Goal: Information Seeking & Learning: Learn about a topic

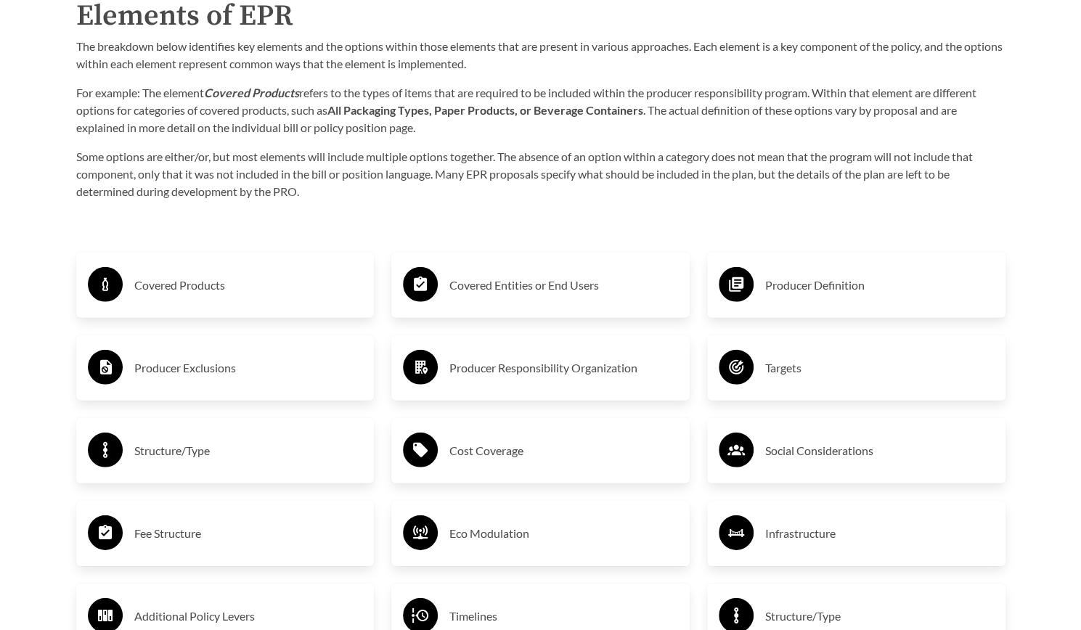
scroll to position [2310, 0]
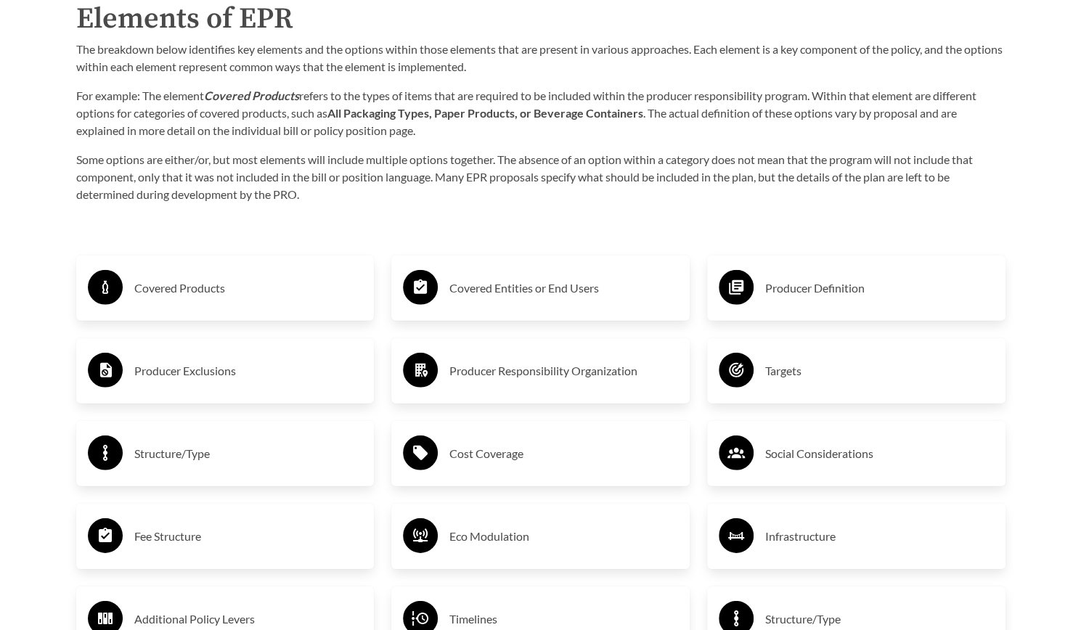
click at [758, 293] on div "Producer Definition" at bounding box center [856, 288] width 275 height 42
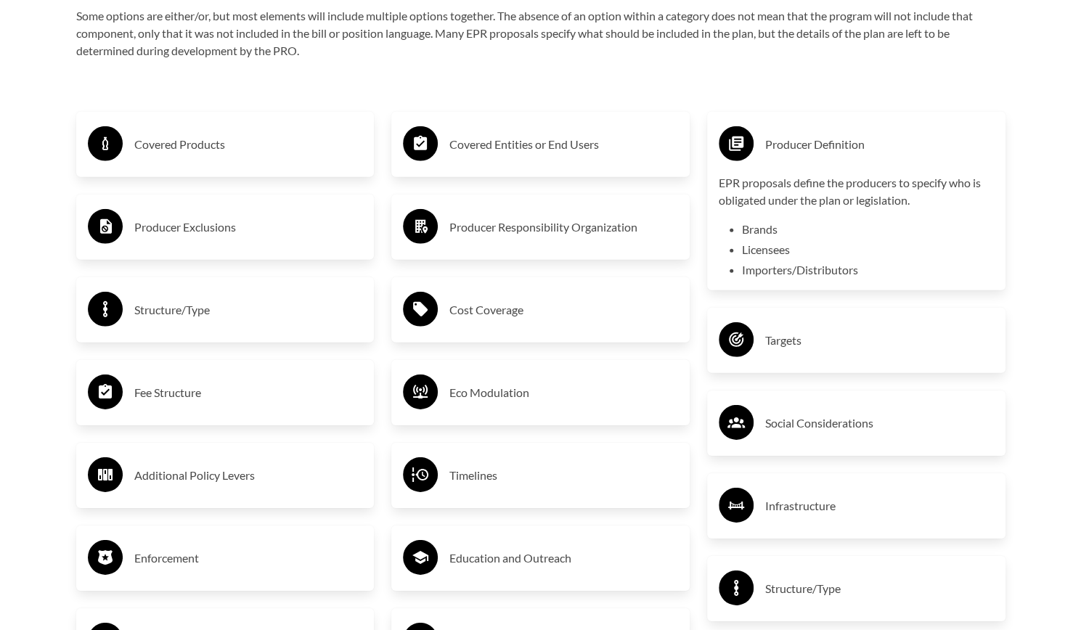
scroll to position [2455, 0]
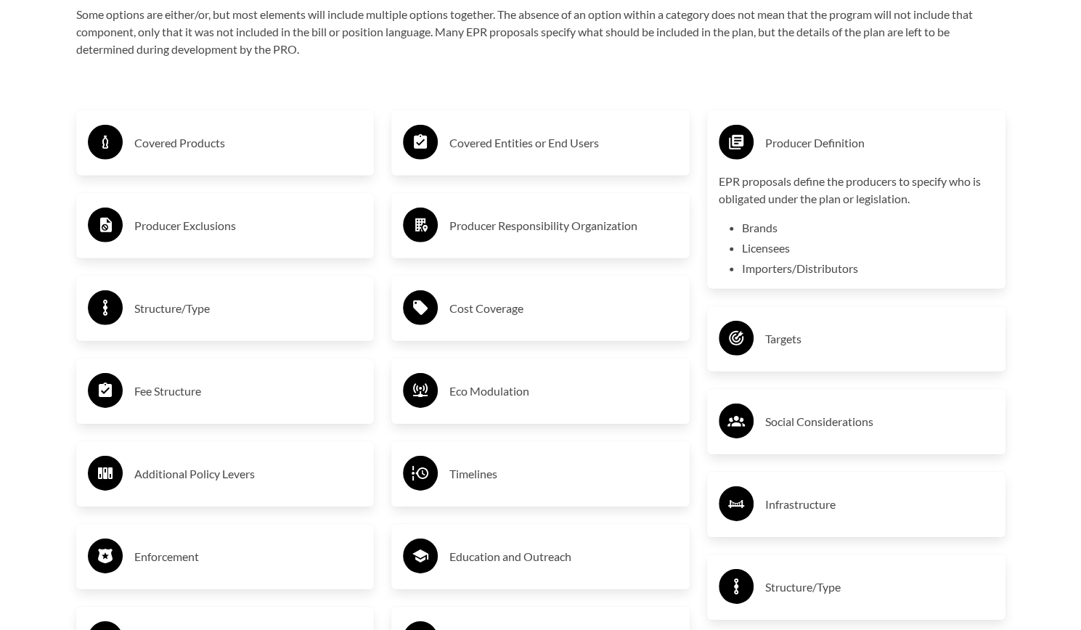
click at [737, 335] on icon at bounding box center [736, 338] width 15 height 15
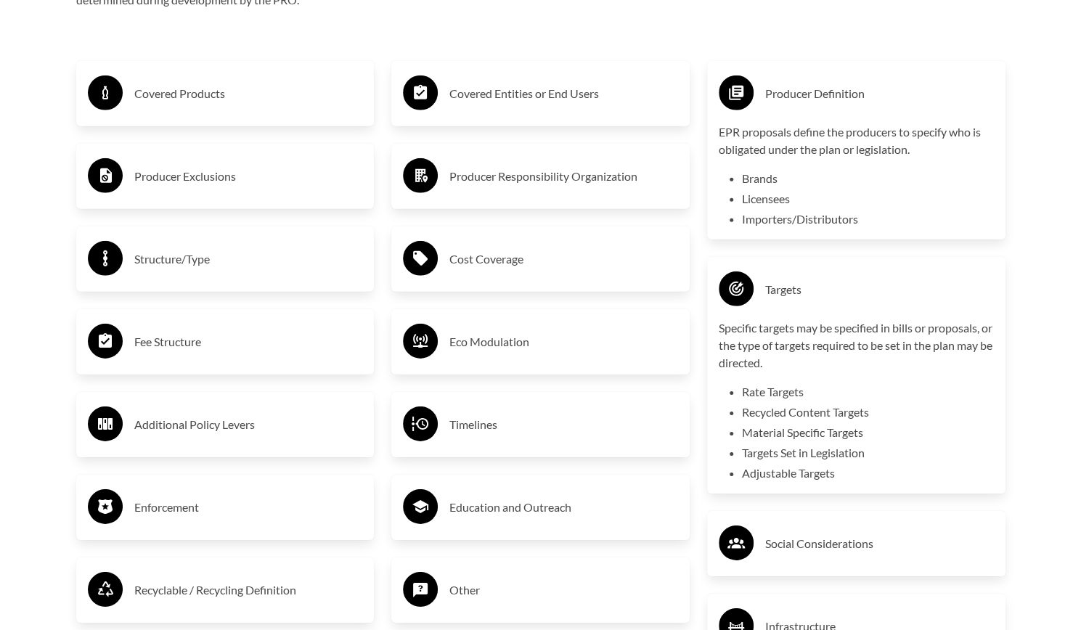
scroll to position [2527, 0]
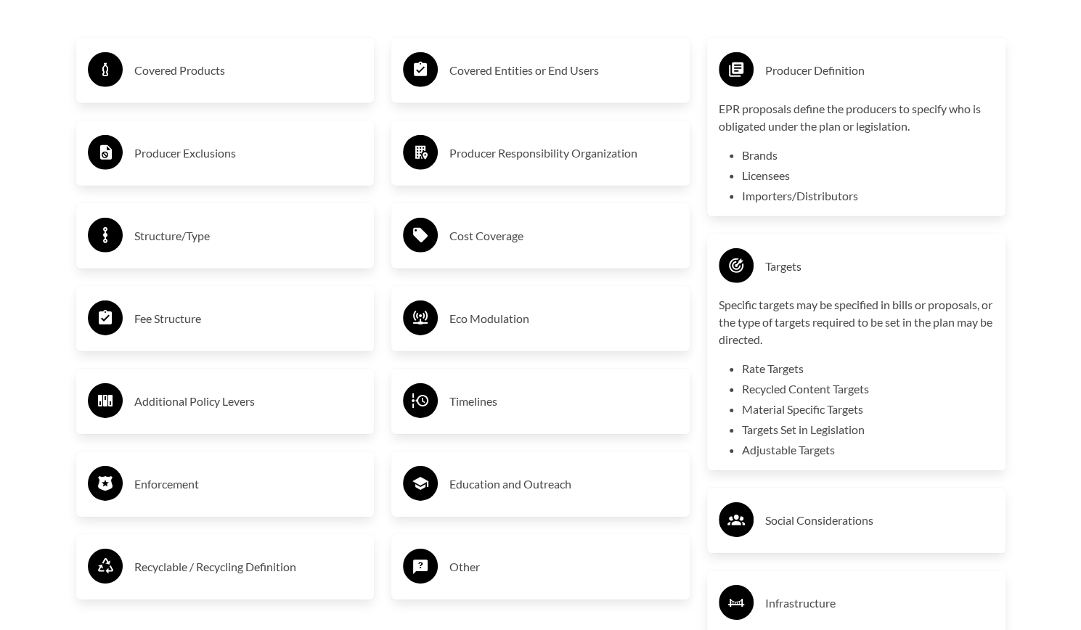
click at [739, 297] on div "Targets Specific targets may be specified in bills or proposals, or the type of…" at bounding box center [856, 352] width 275 height 214
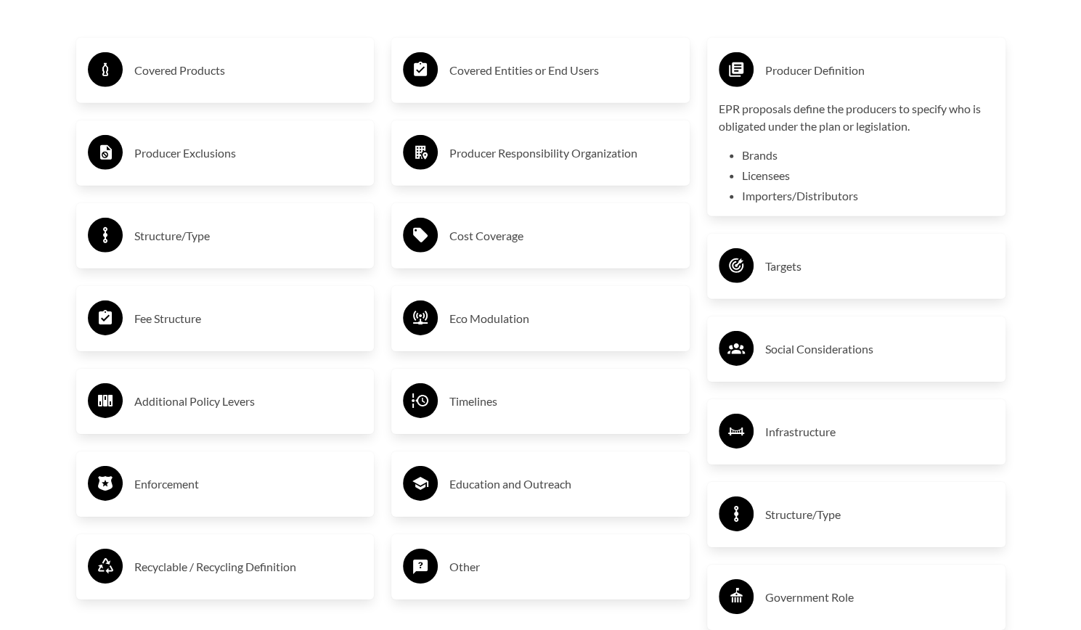
click at [741, 185] on div "EPR proposals define the producers to specify who is obligated under the plan o…" at bounding box center [856, 152] width 275 height 105
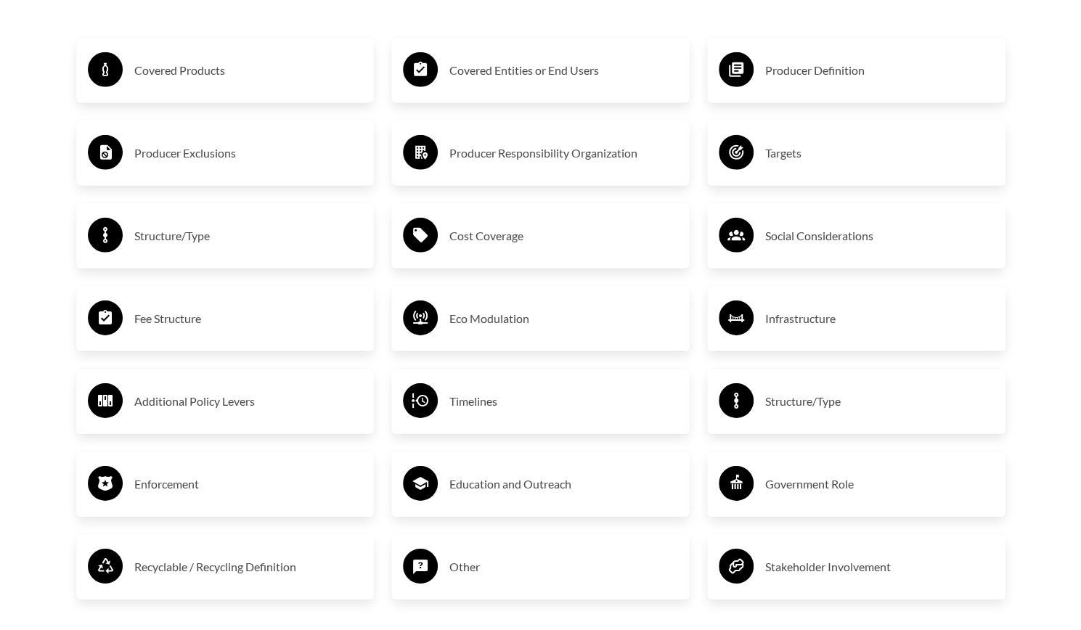
click at [219, 139] on div "Producer Exclusions" at bounding box center [225, 153] width 275 height 42
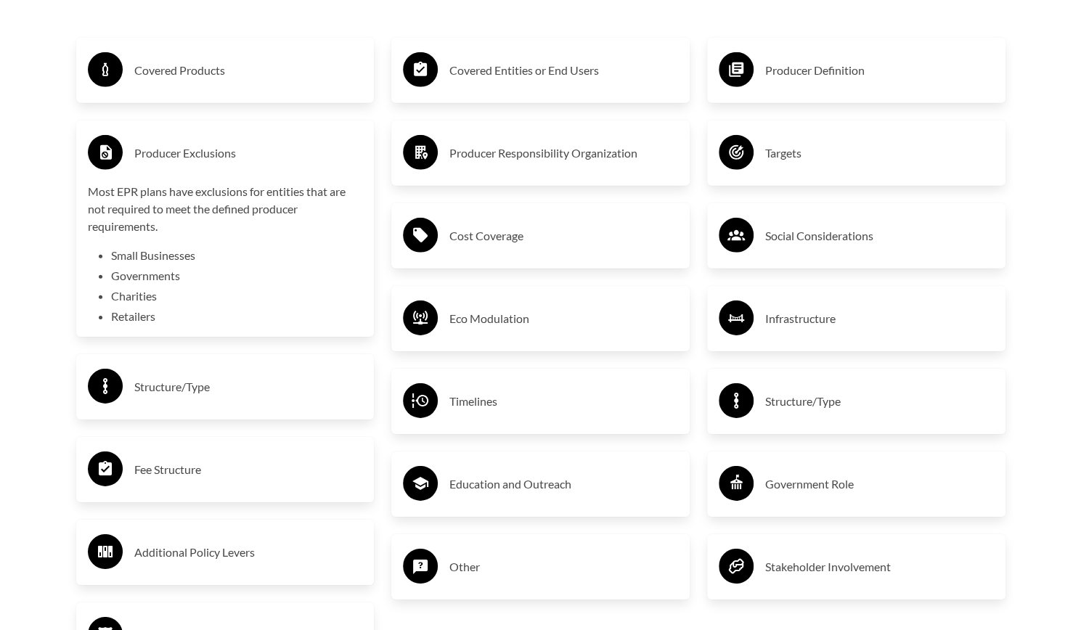
click at [201, 179] on div "Producer Exclusions Most EPR plans have exclusions for entities that are not re…" at bounding box center [225, 228] width 275 height 193
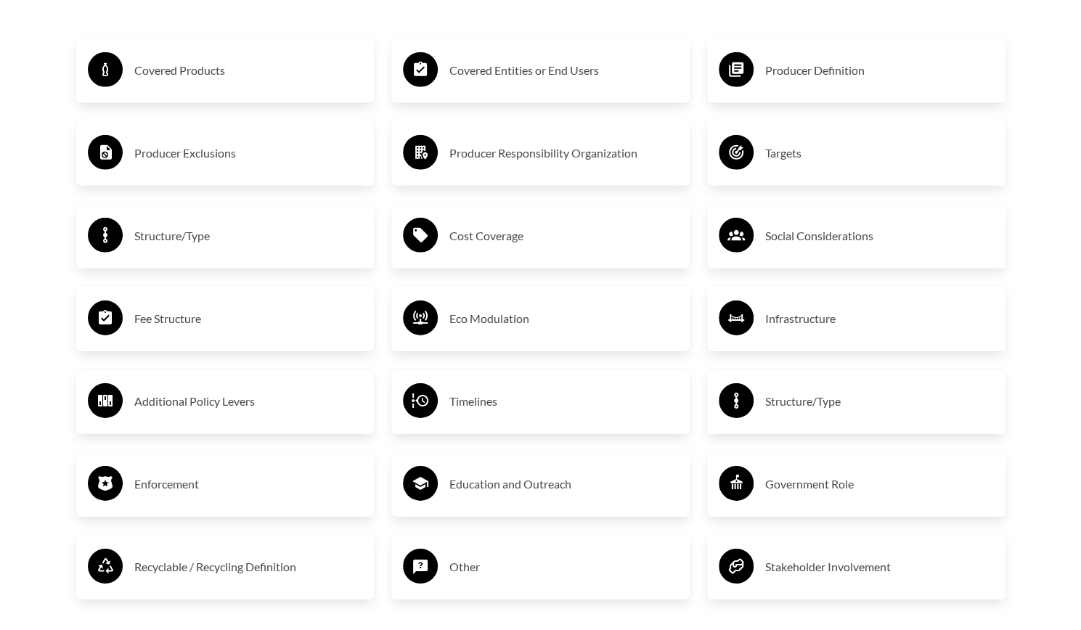
click at [519, 155] on h3 "Producer Responsibility Organization" at bounding box center [564, 153] width 229 height 23
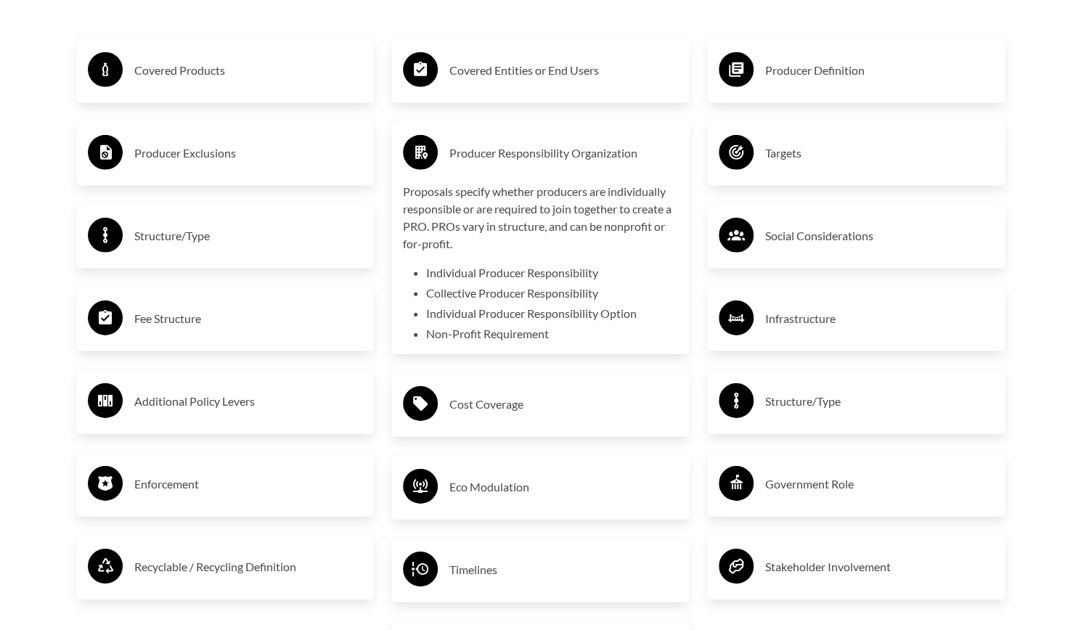
click at [521, 177] on div "Producer Responsibility Organization Proposals specify whether producers are in…" at bounding box center [540, 237] width 275 height 211
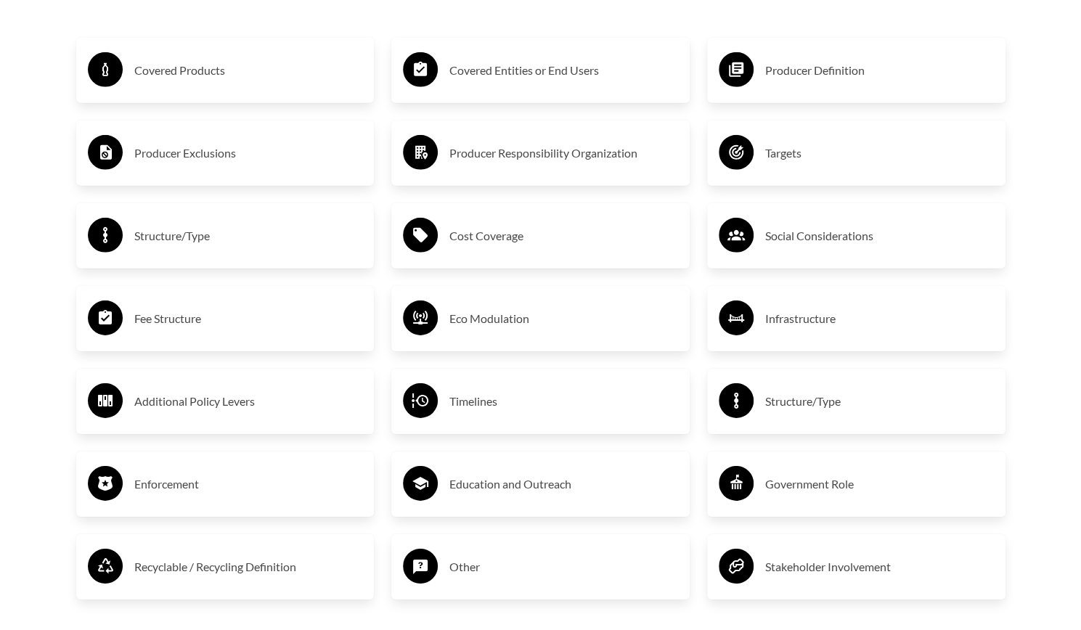
click at [759, 243] on div "Social Considerations" at bounding box center [856, 236] width 275 height 42
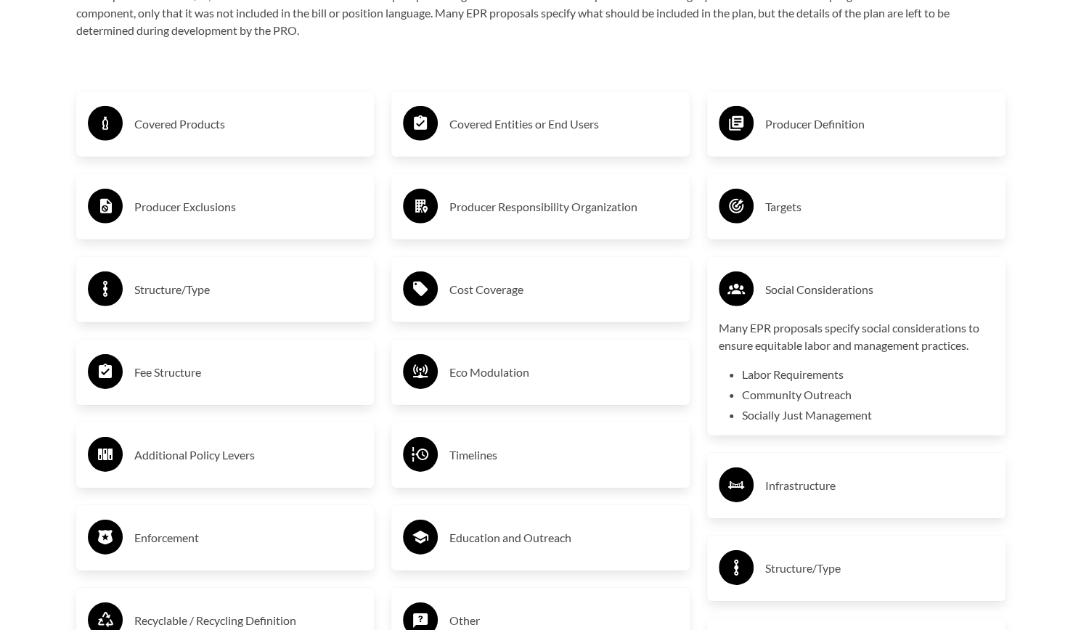
scroll to position [2455, 0]
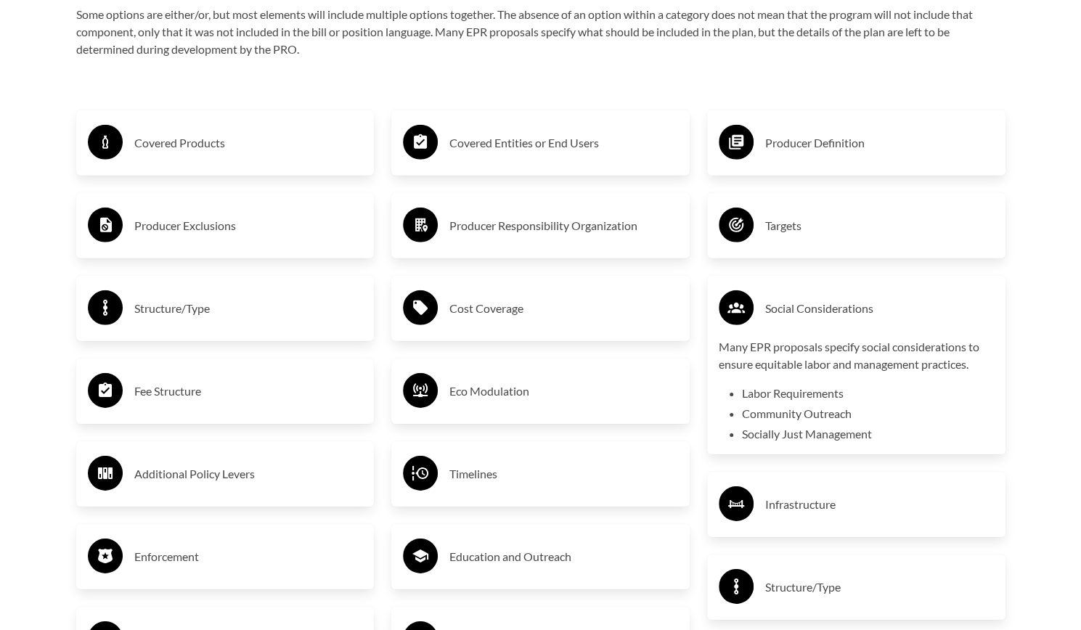
click at [829, 307] on h3 "Social Considerations" at bounding box center [879, 308] width 229 height 23
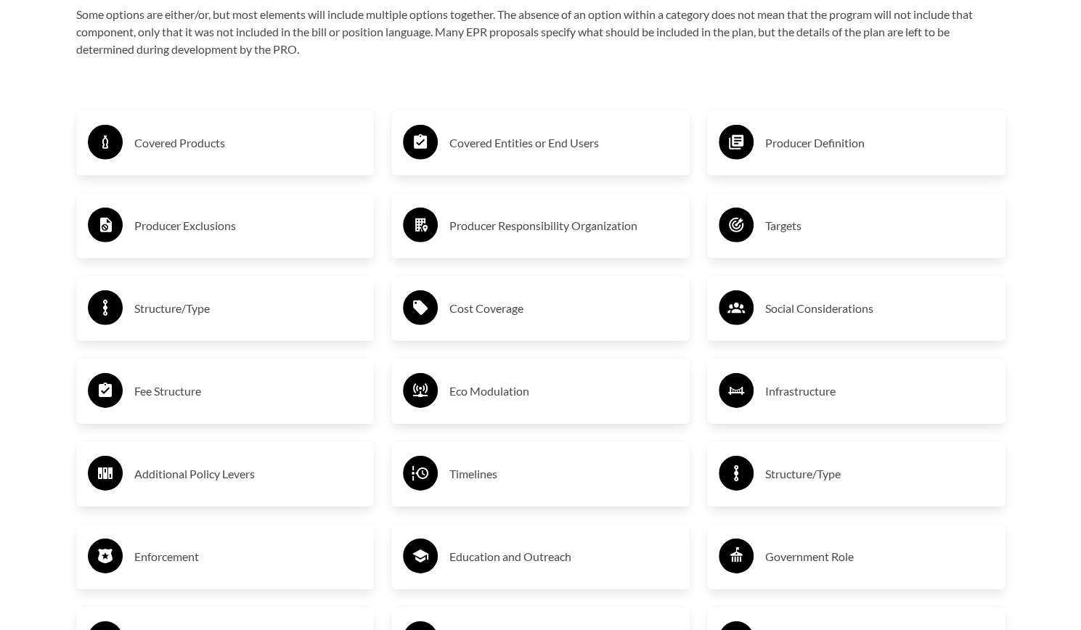
click at [289, 306] on h3 "Structure/Type" at bounding box center [248, 308] width 229 height 23
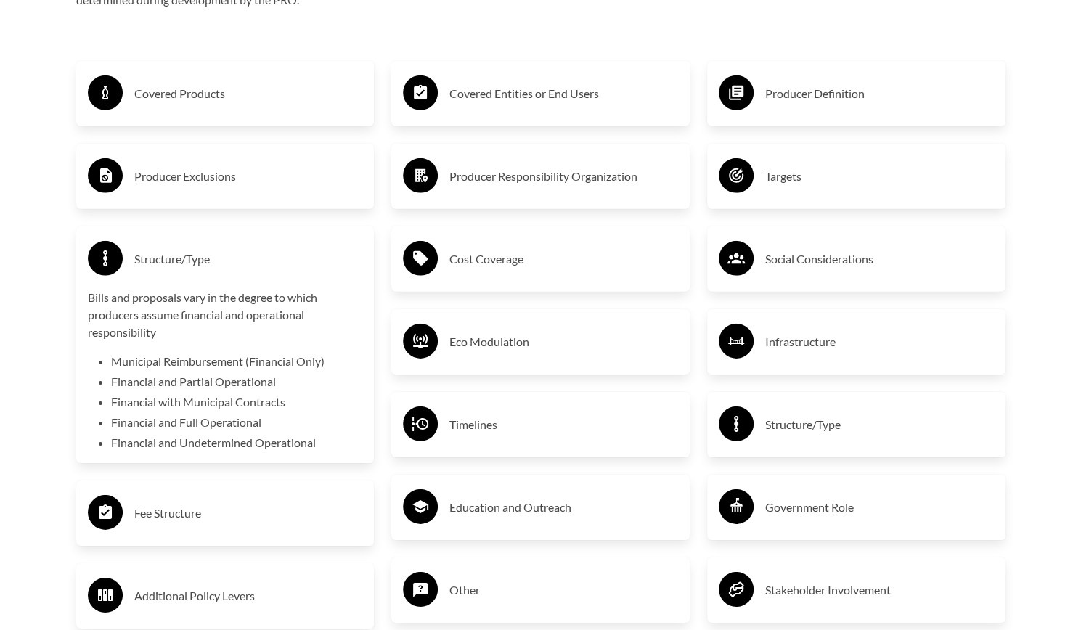
scroll to position [2527, 0]
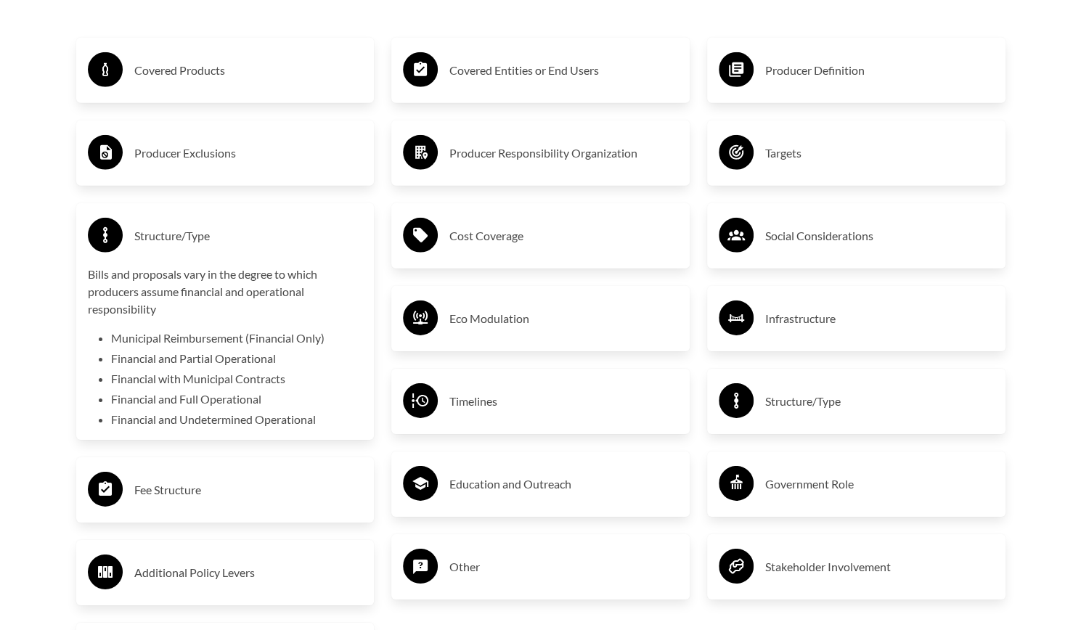
click at [295, 263] on div "Structure/Type Bills and proposals vary in the degree to which producers assume…" at bounding box center [225, 322] width 275 height 214
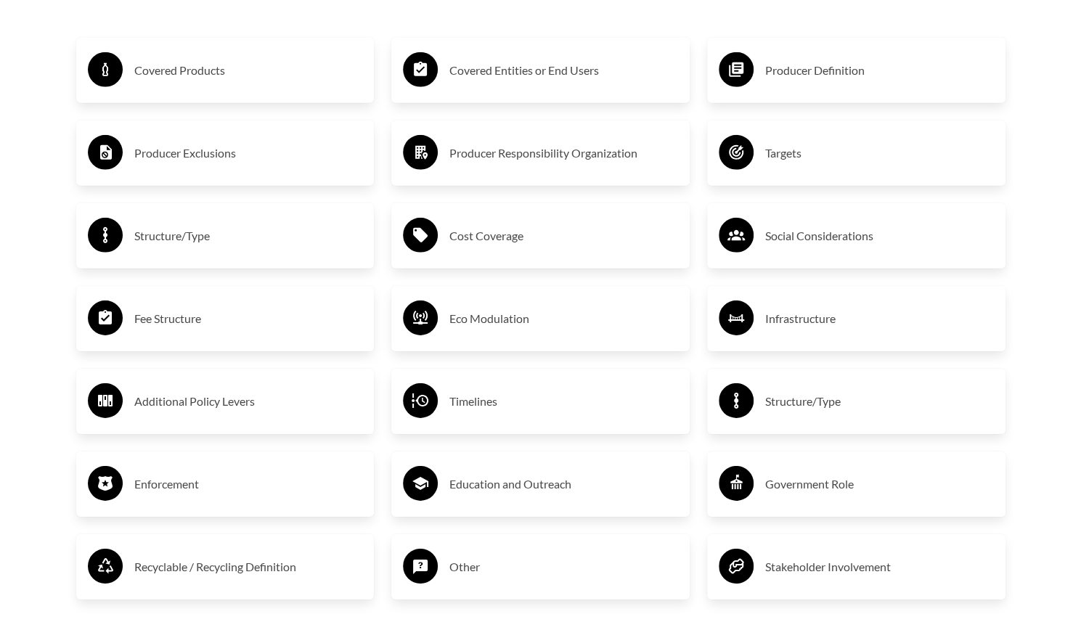
click at [447, 233] on div "Cost Coverage" at bounding box center [540, 236] width 275 height 42
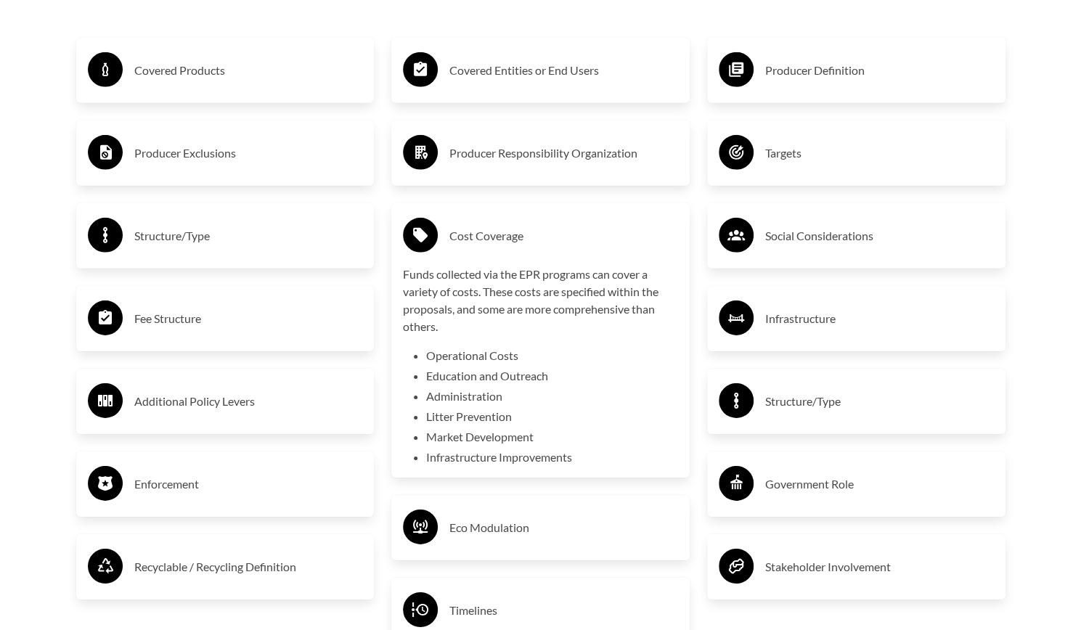
click at [439, 266] on div "Cost Coverage Funds collected via the EPR programs can cover a variety of costs…" at bounding box center [540, 340] width 275 height 251
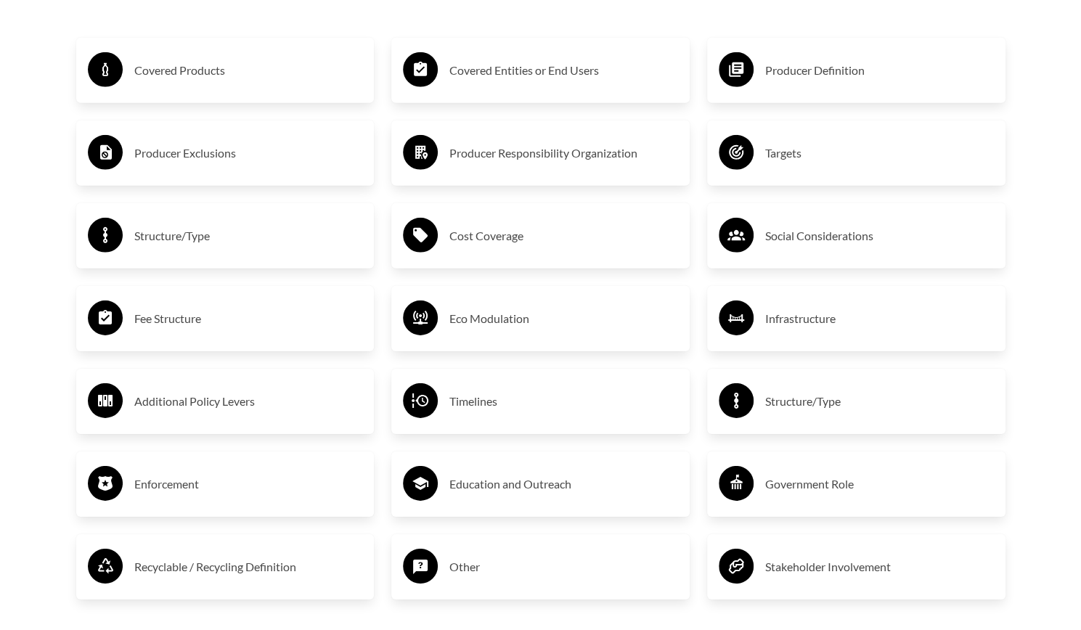
click at [477, 243] on h3 "Cost Coverage" at bounding box center [564, 235] width 229 height 23
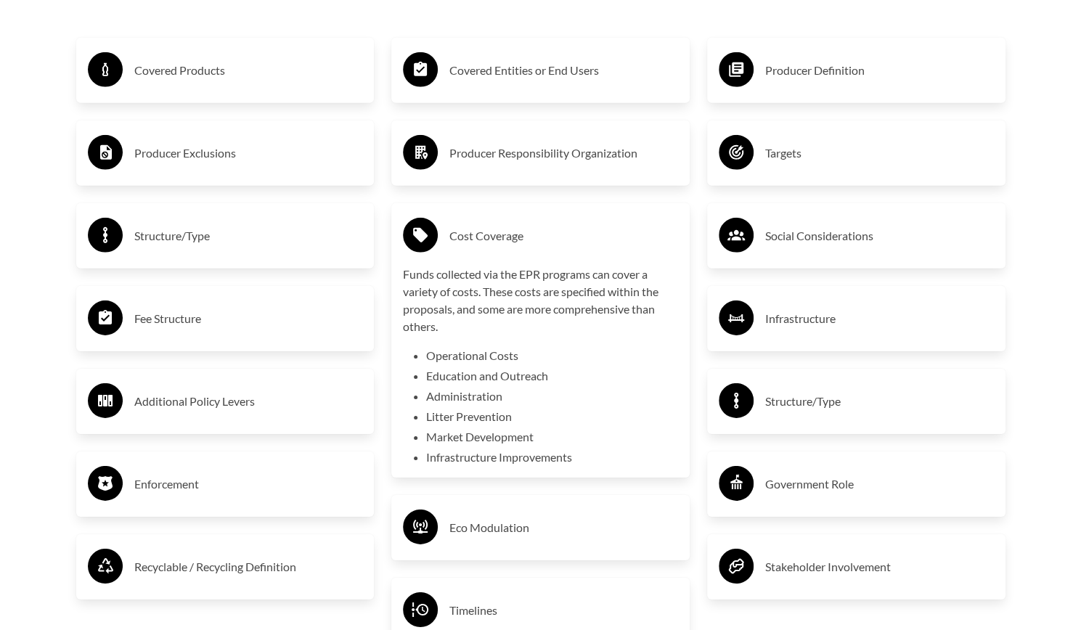
click at [651, 246] on h3 "Cost Coverage" at bounding box center [564, 235] width 229 height 23
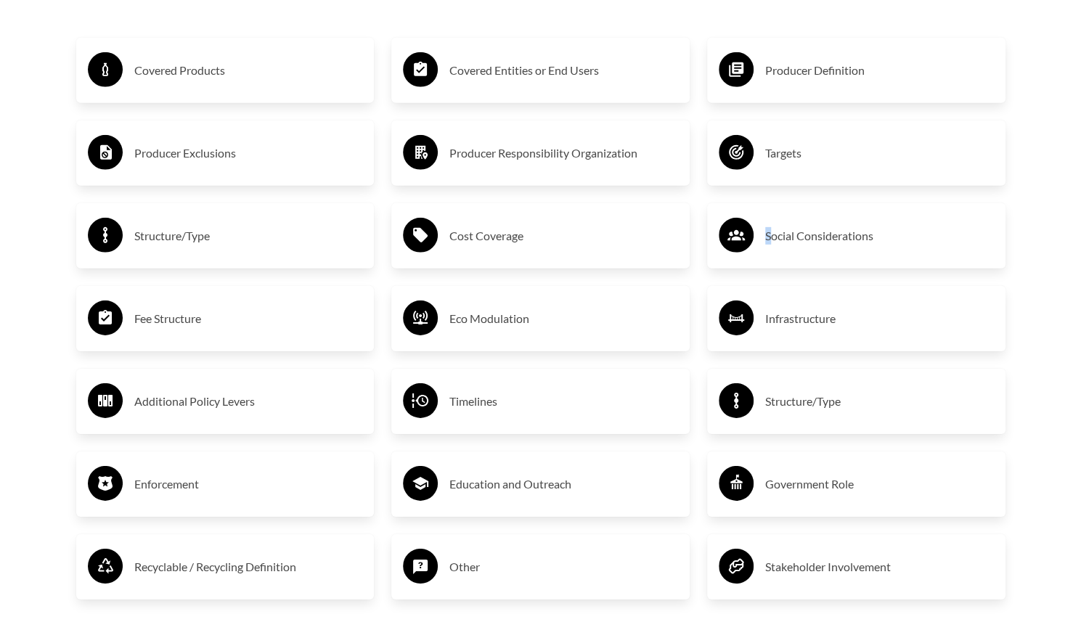
click at [766, 245] on h3 "Social Considerations" at bounding box center [879, 235] width 229 height 23
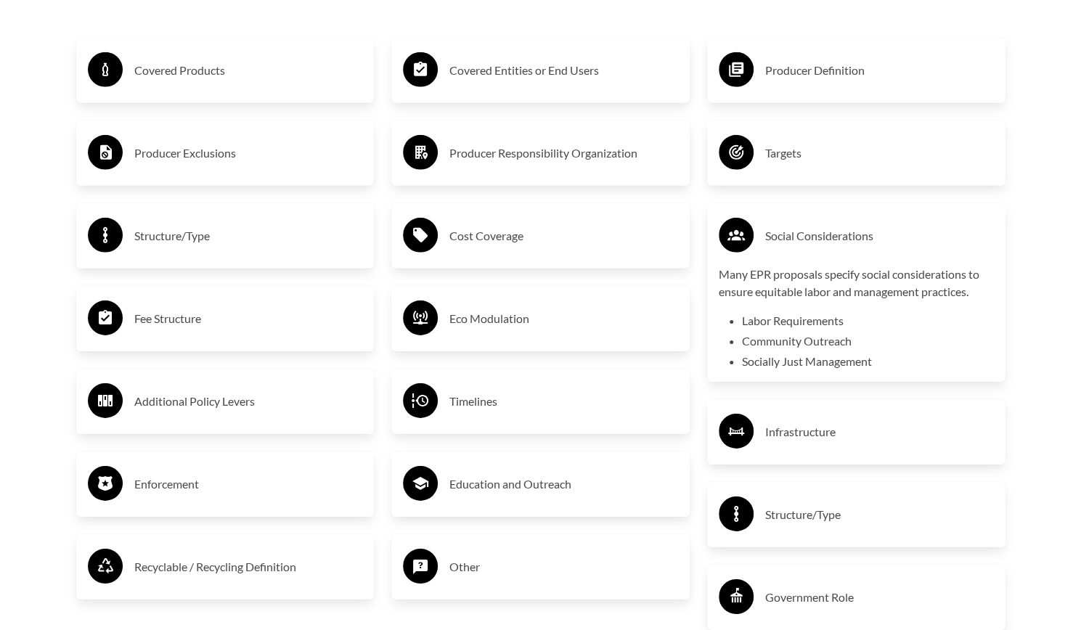
click at [694, 195] on div "Covered Entities or End Users Producer Responsibility Organization Cost Coverag…" at bounding box center [541, 376] width 316 height 728
click at [718, 224] on div "Social Considerations Many EPR proposals specify social considerations to ensur…" at bounding box center [856, 292] width 298 height 179
click at [217, 325] on h3 "Fee Structure" at bounding box center [248, 318] width 229 height 23
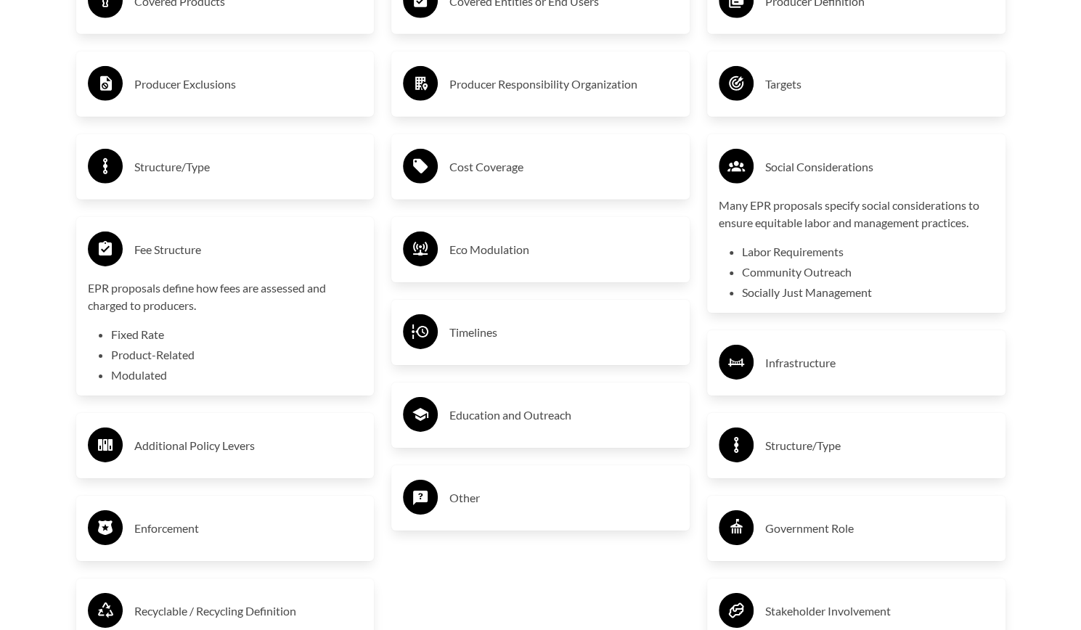
scroll to position [2673, 0]
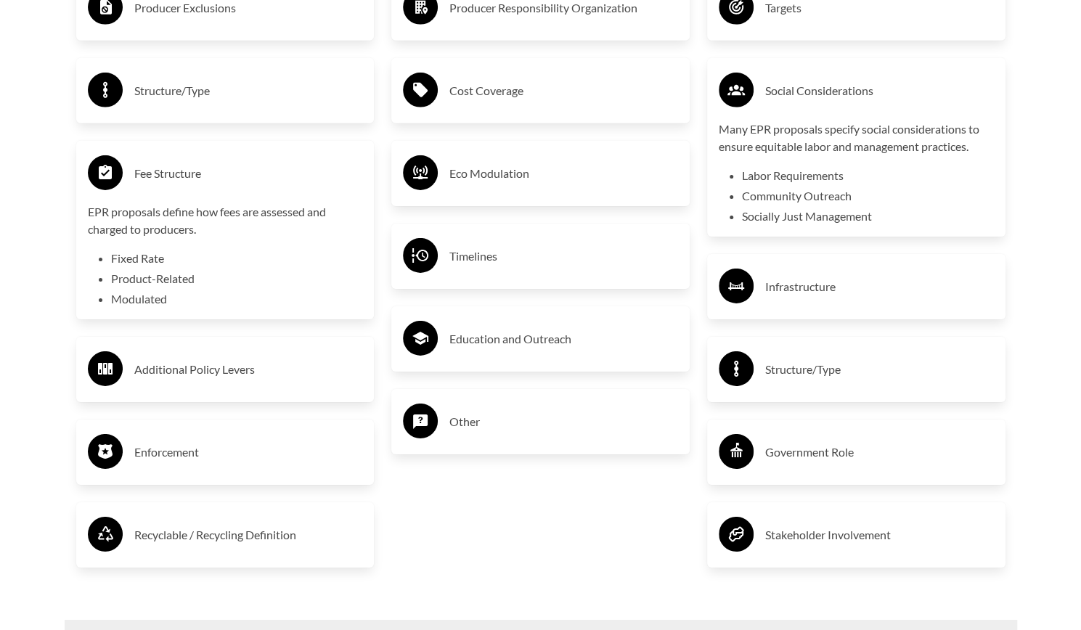
click at [784, 145] on p "Many EPR proposals specify social considerations to ensure equitable labor and …" at bounding box center [856, 138] width 275 height 35
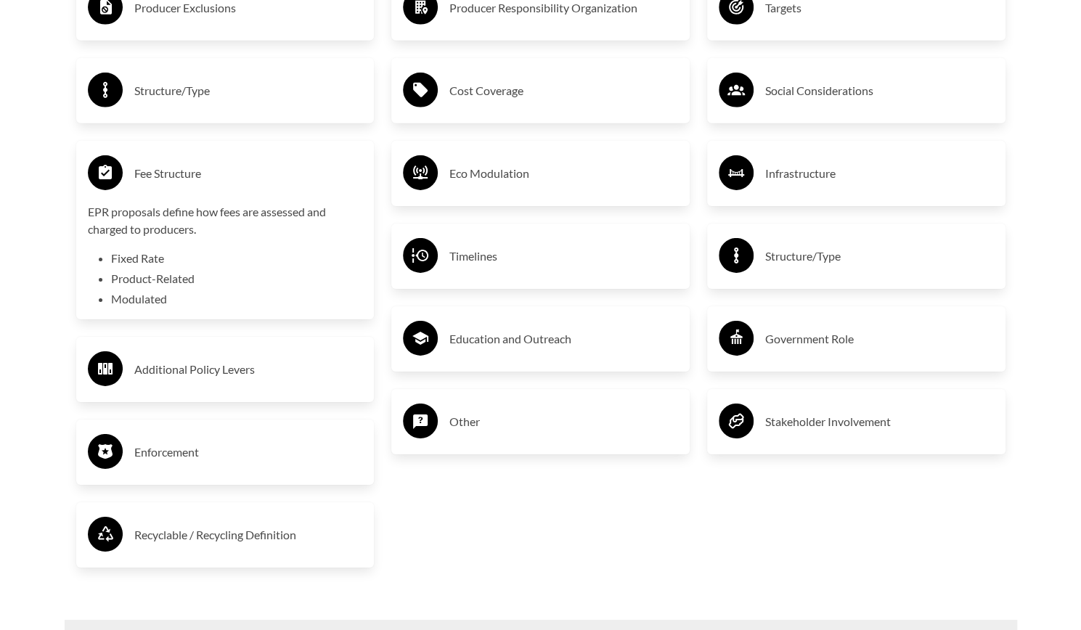
click at [272, 223] on p "EPR proposals define how fees are assessed and charged to producers." at bounding box center [225, 220] width 275 height 35
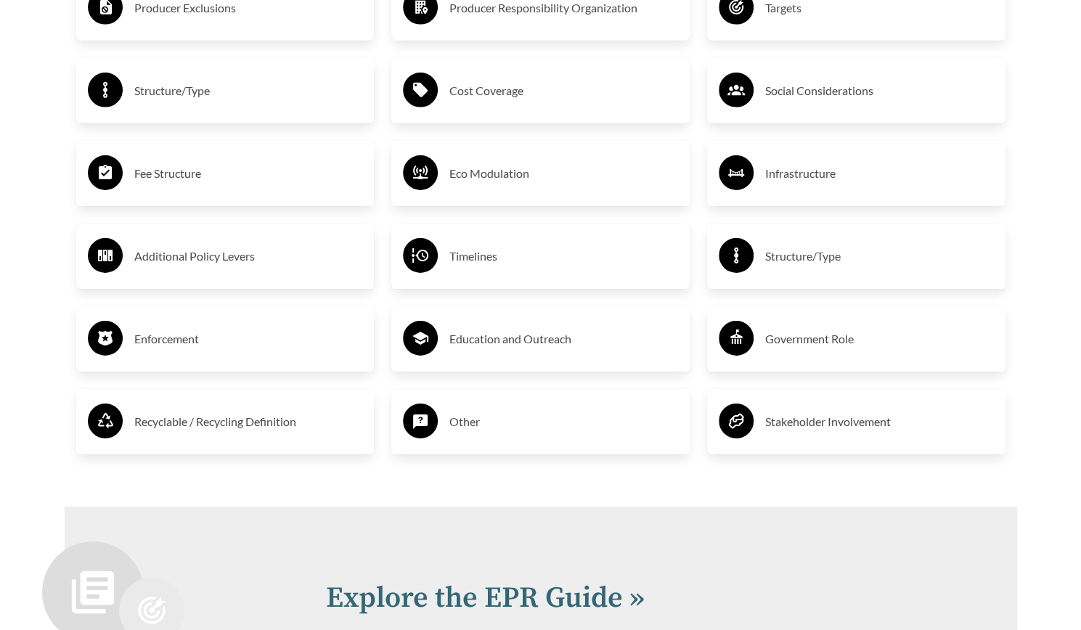
click at [473, 172] on h3 "Eco Modulation" at bounding box center [564, 173] width 229 height 23
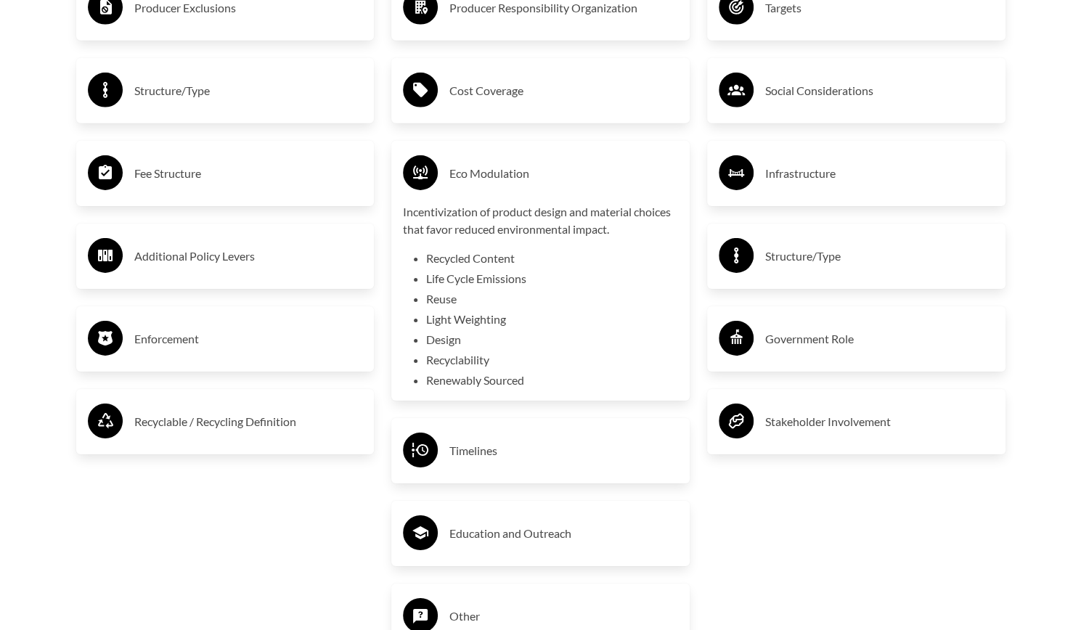
click at [591, 272] on ul "Recycled Content Life Cycle Emissions Reuse Light Weighting Design Recyclabilit…" at bounding box center [552, 319] width 252 height 139
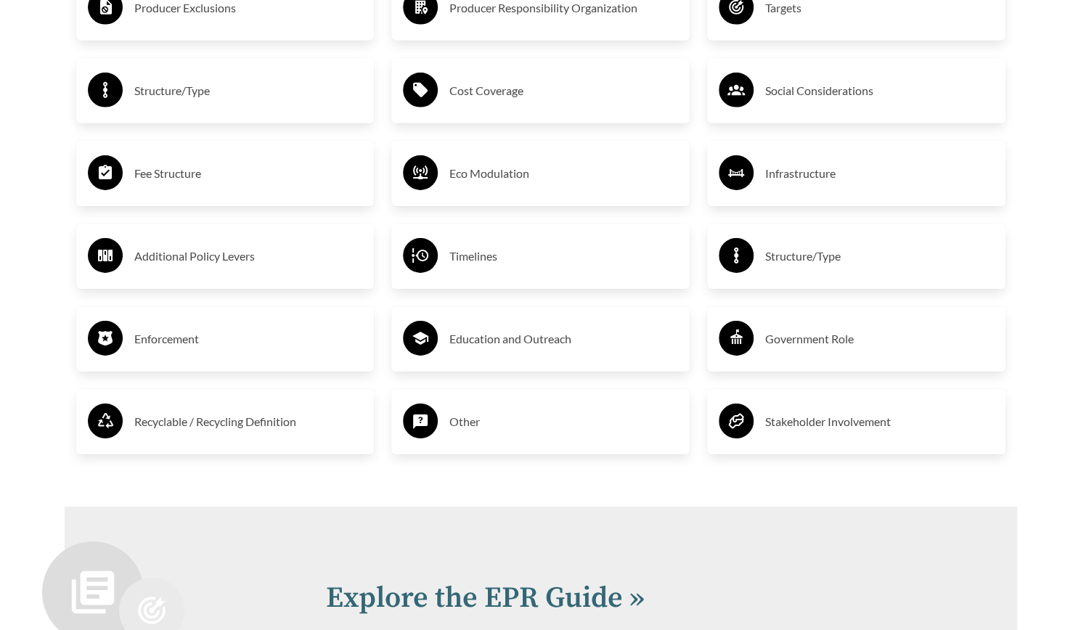
click at [777, 184] on h3 "Infrastructure" at bounding box center [879, 173] width 229 height 23
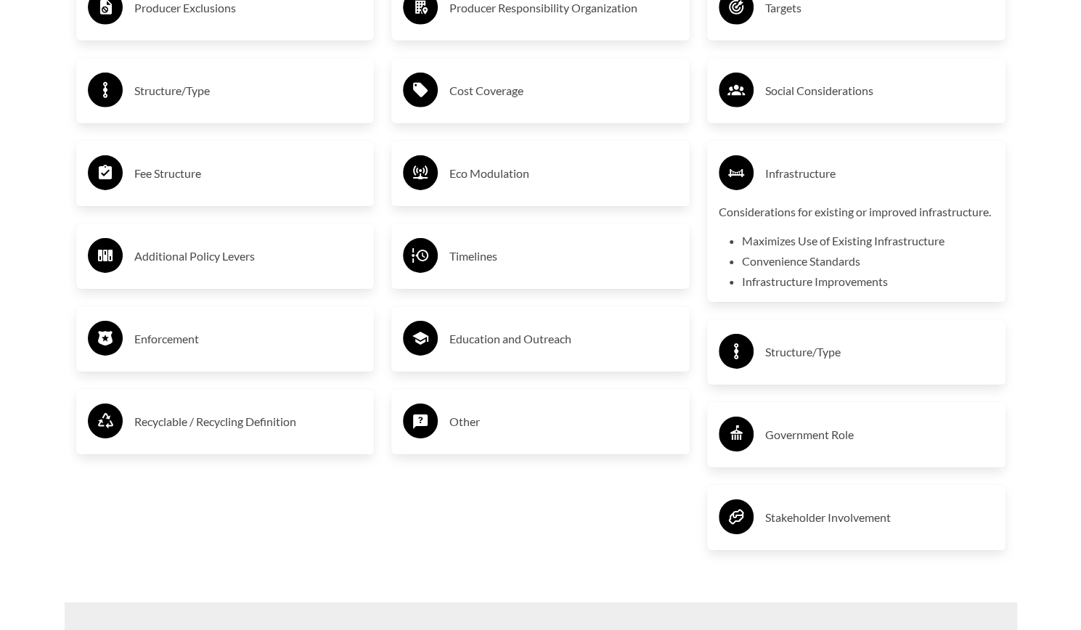
click at [783, 251] on div "Considerations for existing or improved infrastructure. Maximizes Use of Existi…" at bounding box center [856, 246] width 275 height 87
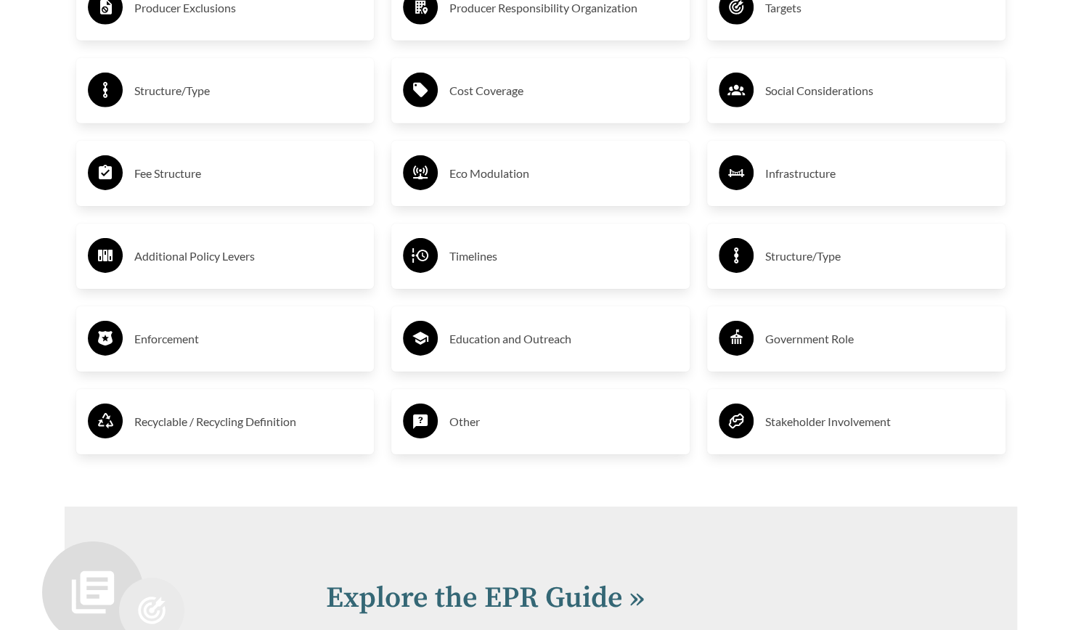
click at [762, 184] on div "Infrastructure" at bounding box center [856, 174] width 275 height 42
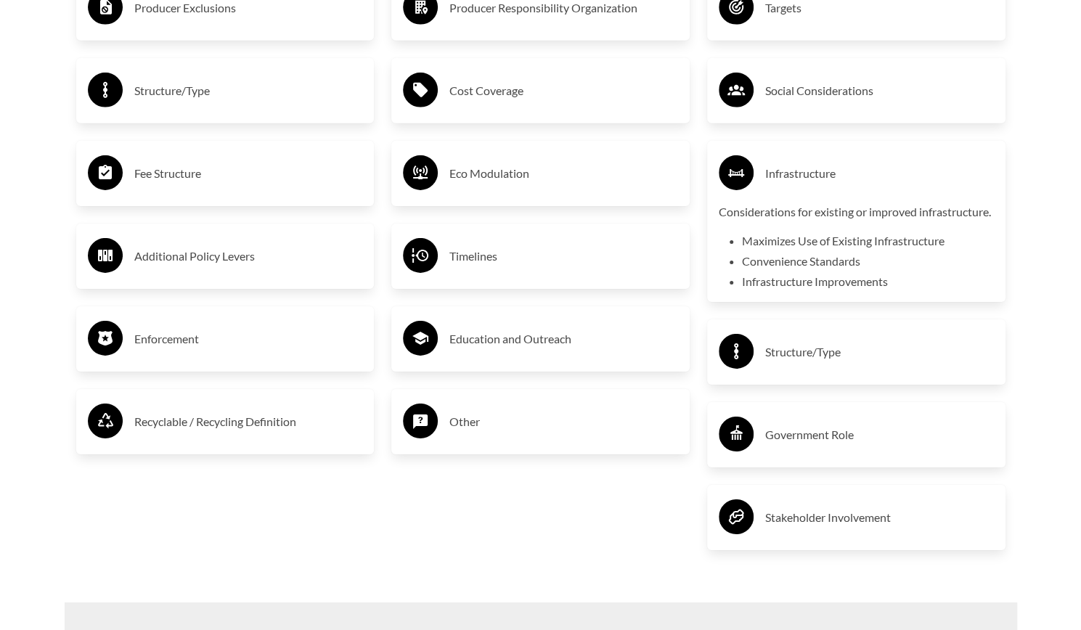
click at [762, 184] on div "Infrastructure" at bounding box center [856, 174] width 275 height 42
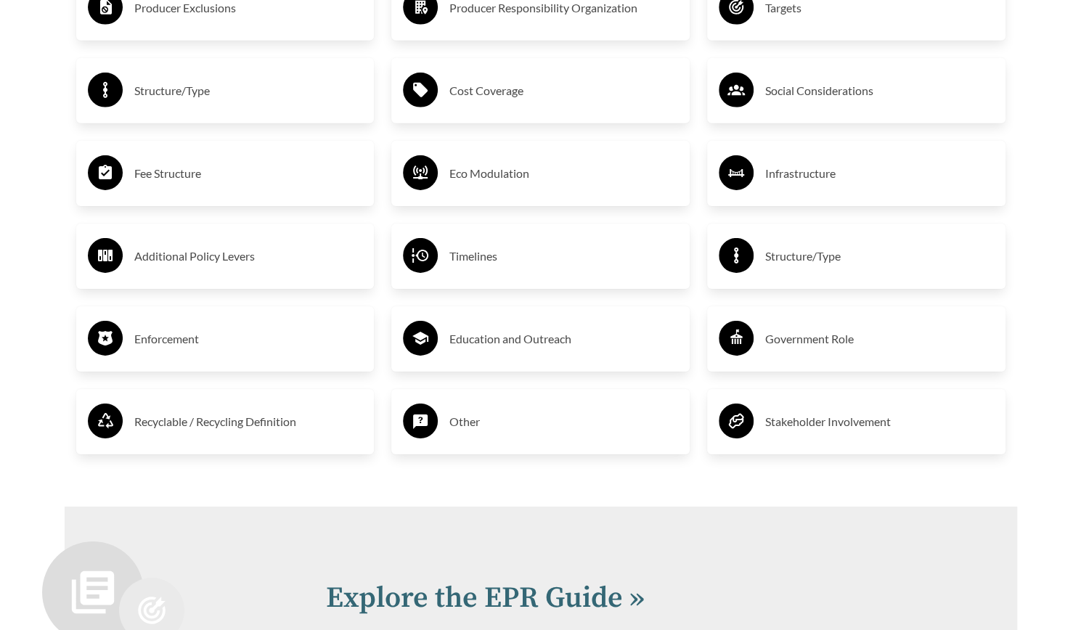
click at [308, 251] on h3 "Additional Policy Levers" at bounding box center [248, 256] width 229 height 23
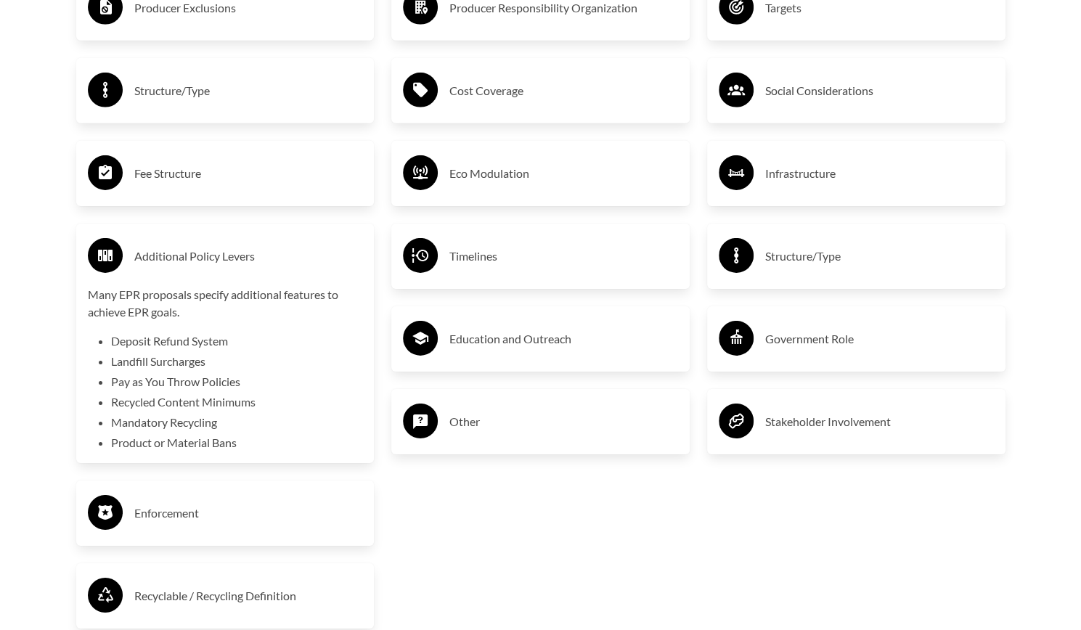
click at [386, 223] on div "Covered Entities or End Users Producer Responsibility Organization Cost Coverag…" at bounding box center [541, 260] width 316 height 789
click at [537, 266] on h3 "Timelines" at bounding box center [564, 256] width 229 height 23
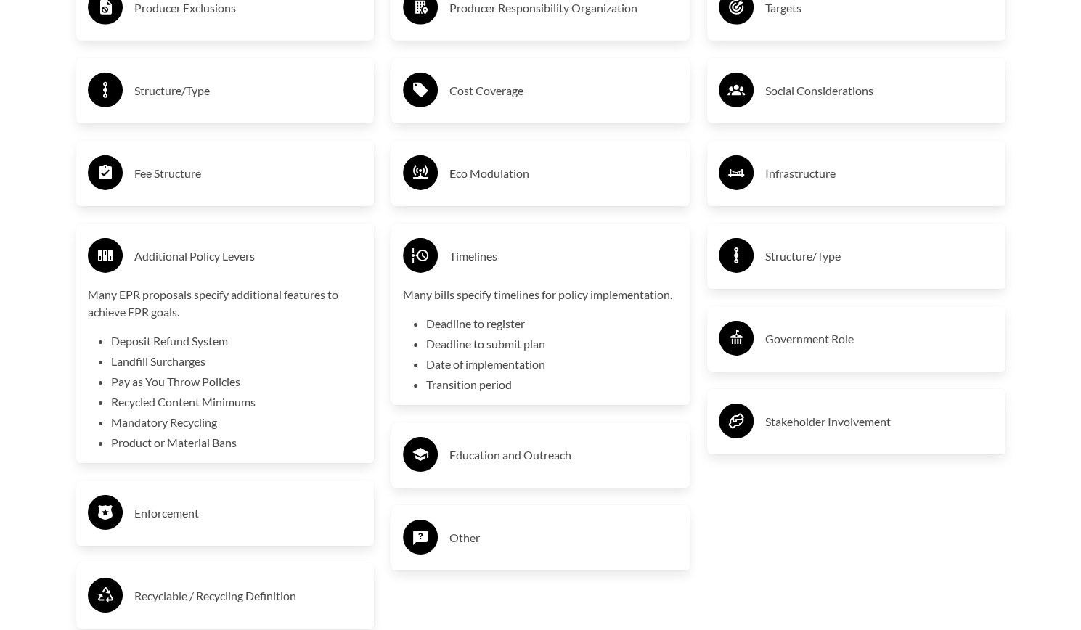
click at [288, 259] on h3 "Additional Policy Levers" at bounding box center [248, 256] width 229 height 23
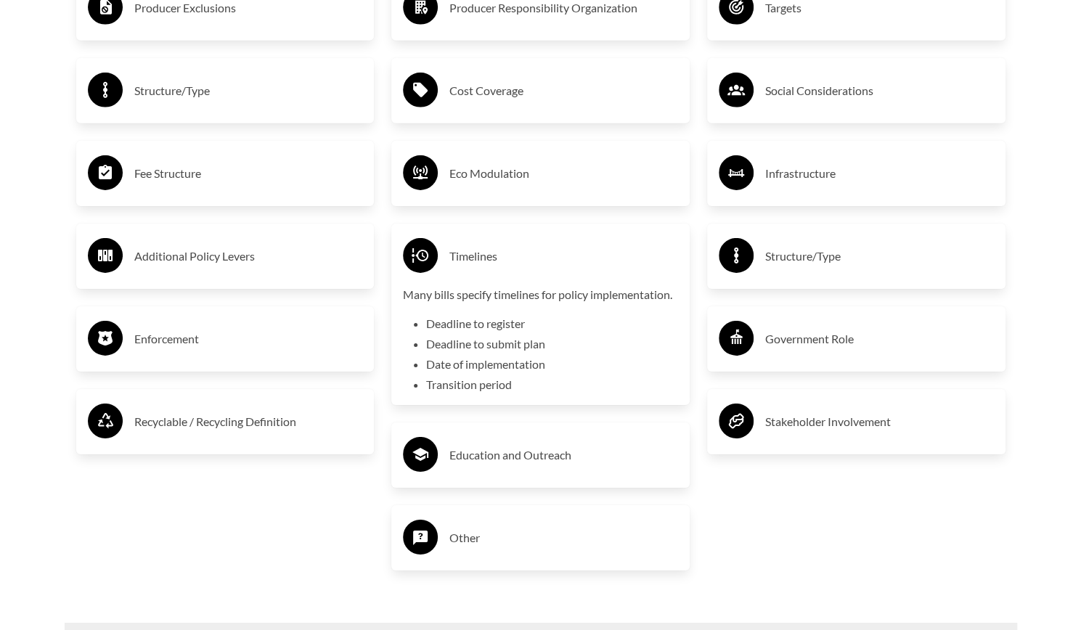
click at [549, 272] on div "Timelines" at bounding box center [540, 256] width 275 height 42
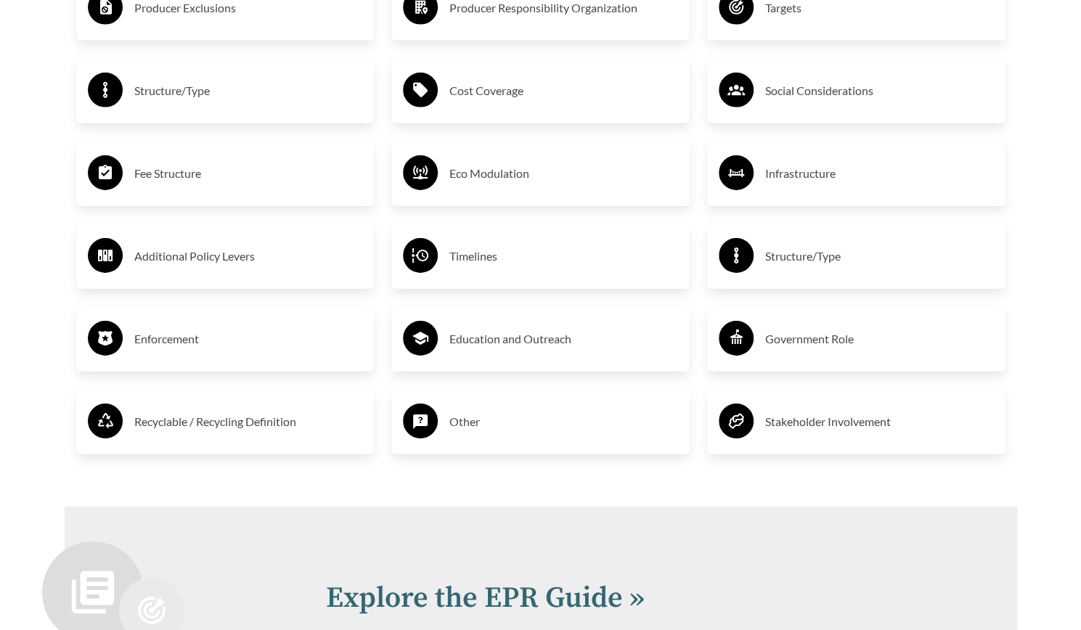
click at [763, 267] on div "Structure/Type" at bounding box center [856, 256] width 275 height 42
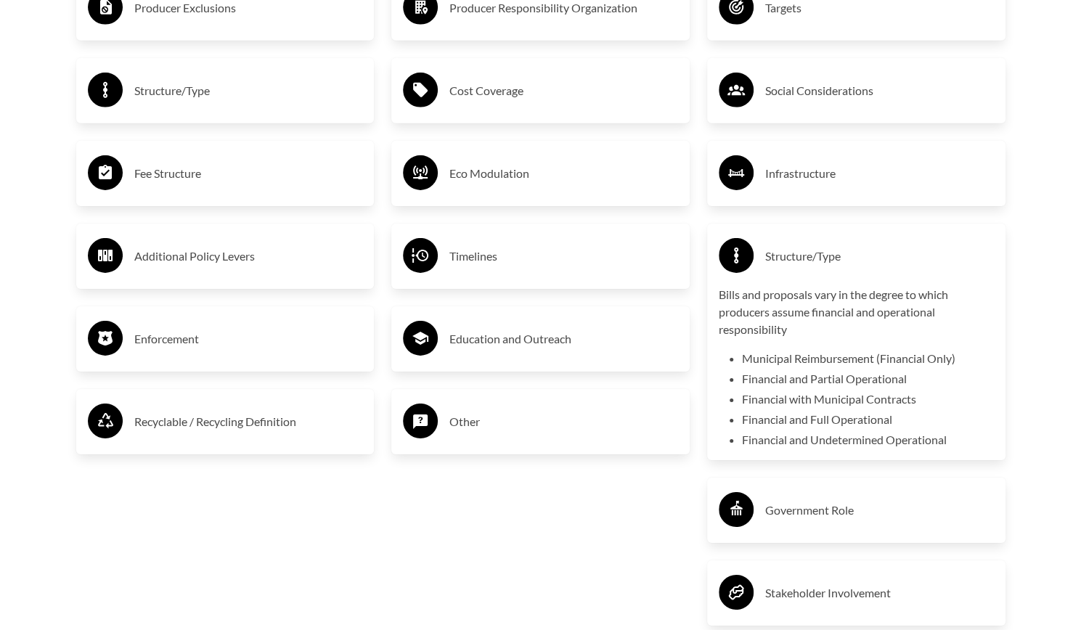
click at [760, 291] on p "Bills and proposals vary in the degree to which producers assume financial and …" at bounding box center [856, 312] width 275 height 52
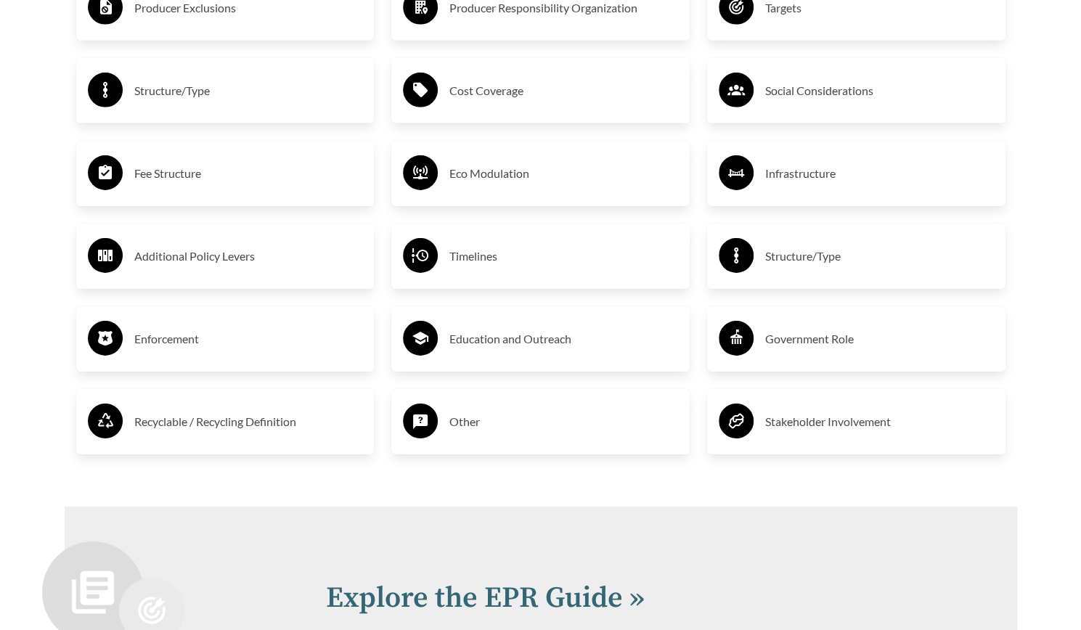
click at [161, 333] on h3 "Enforcement" at bounding box center [248, 339] width 229 height 23
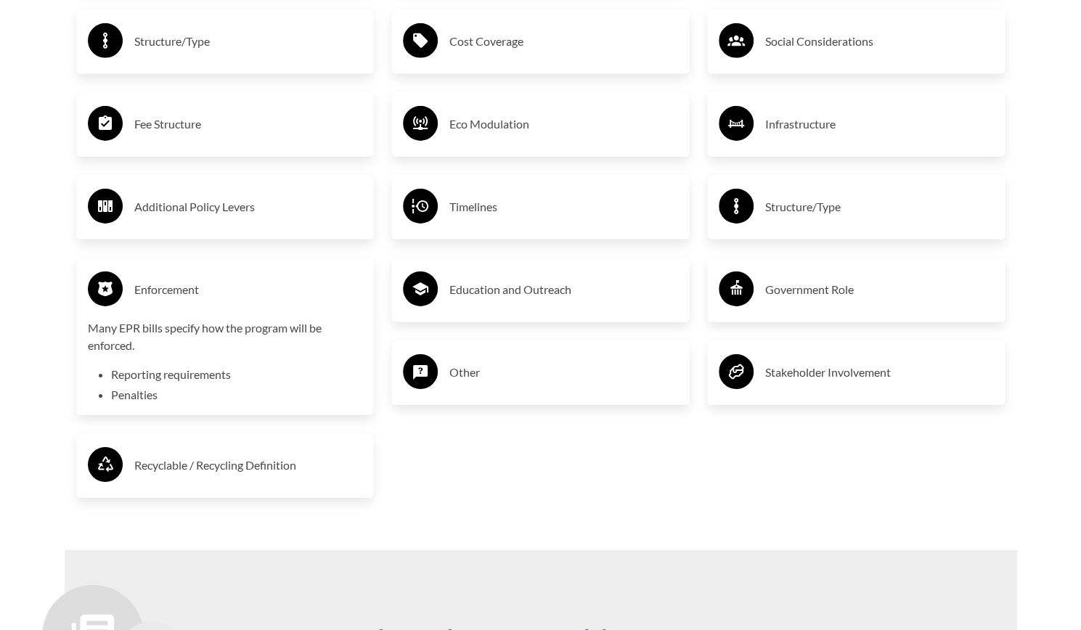
scroll to position [2745, 0]
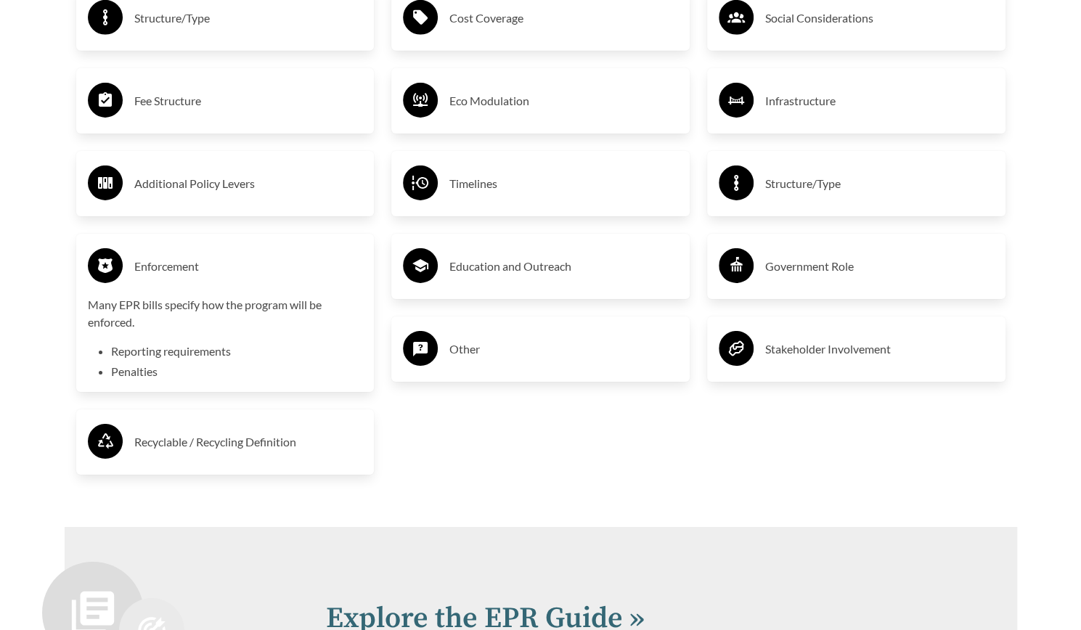
drag, startPoint x: 323, startPoint y: 278, endPoint x: 336, endPoint y: 272, distance: 13.6
click at [324, 278] on h3 "Enforcement" at bounding box center [248, 266] width 229 height 23
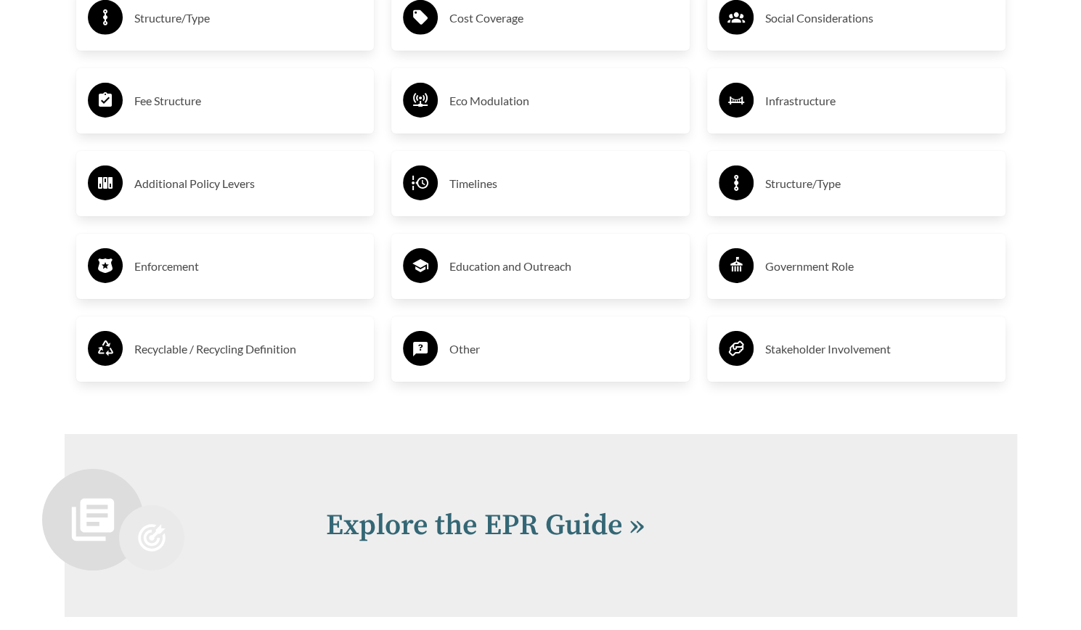
click at [508, 249] on div "Education and Outreach" at bounding box center [540, 266] width 275 height 42
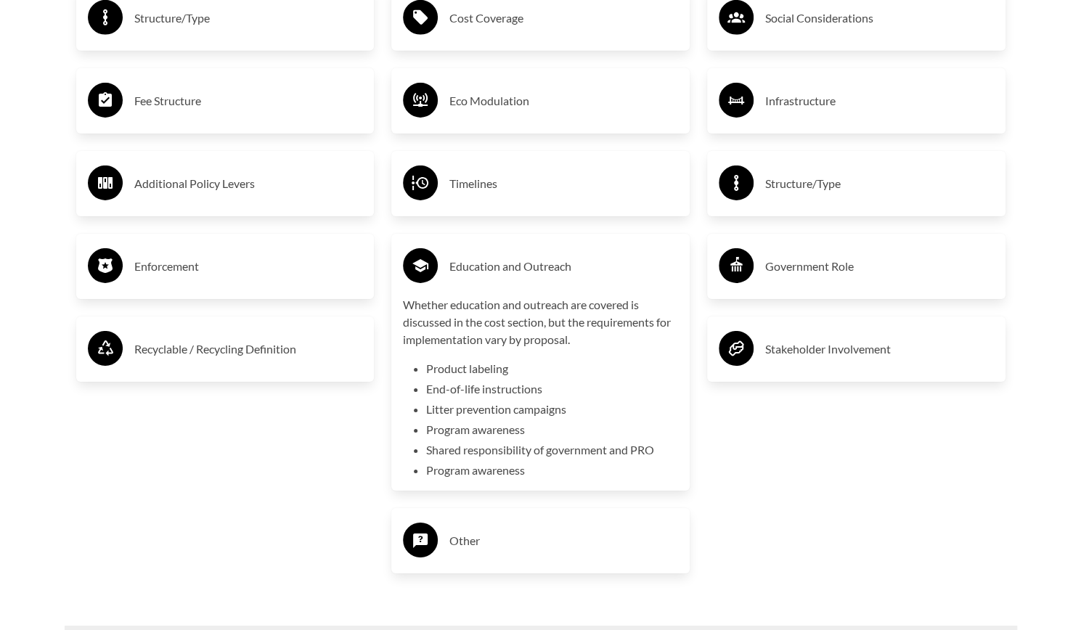
click at [778, 269] on h3 "Government Role" at bounding box center [879, 266] width 229 height 23
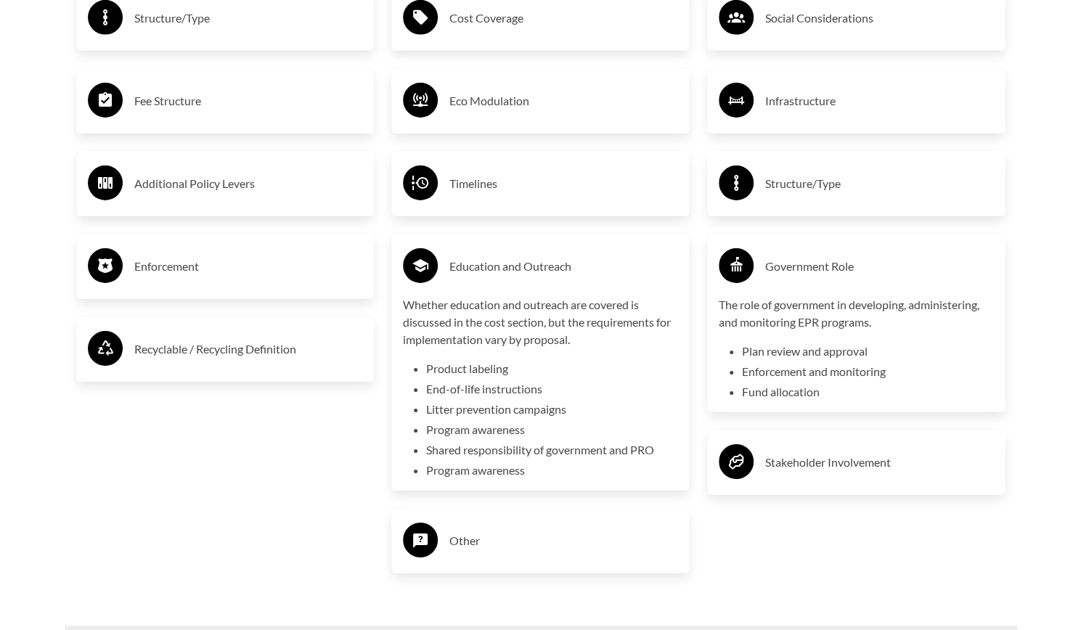
click at [586, 278] on h3 "Education and Outreach" at bounding box center [564, 266] width 229 height 23
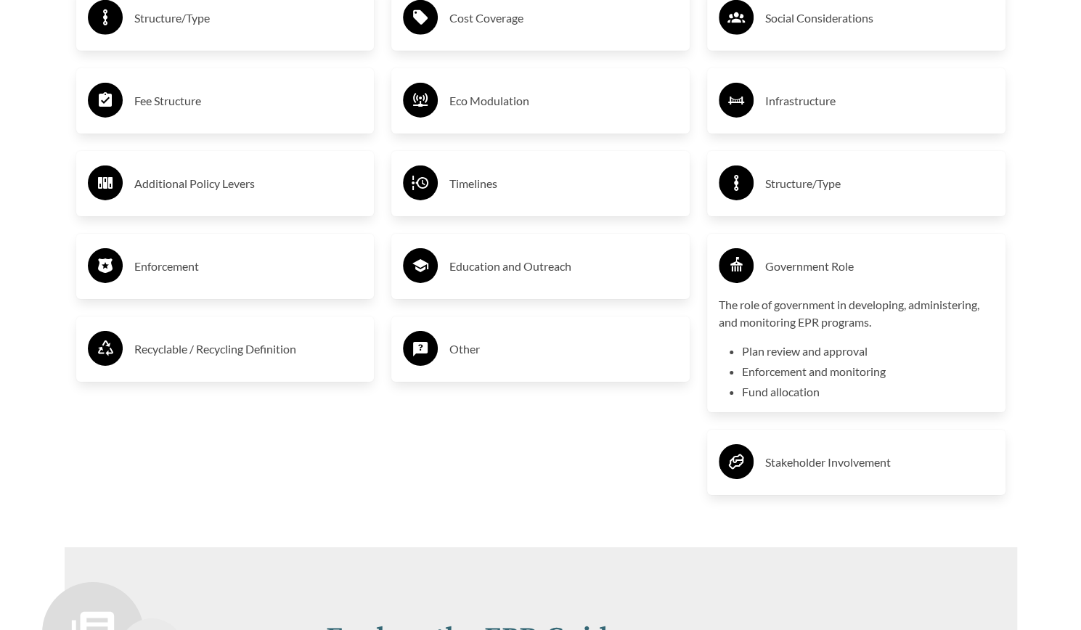
click at [781, 464] on h3 "Stakeholder Involvement" at bounding box center [879, 462] width 229 height 23
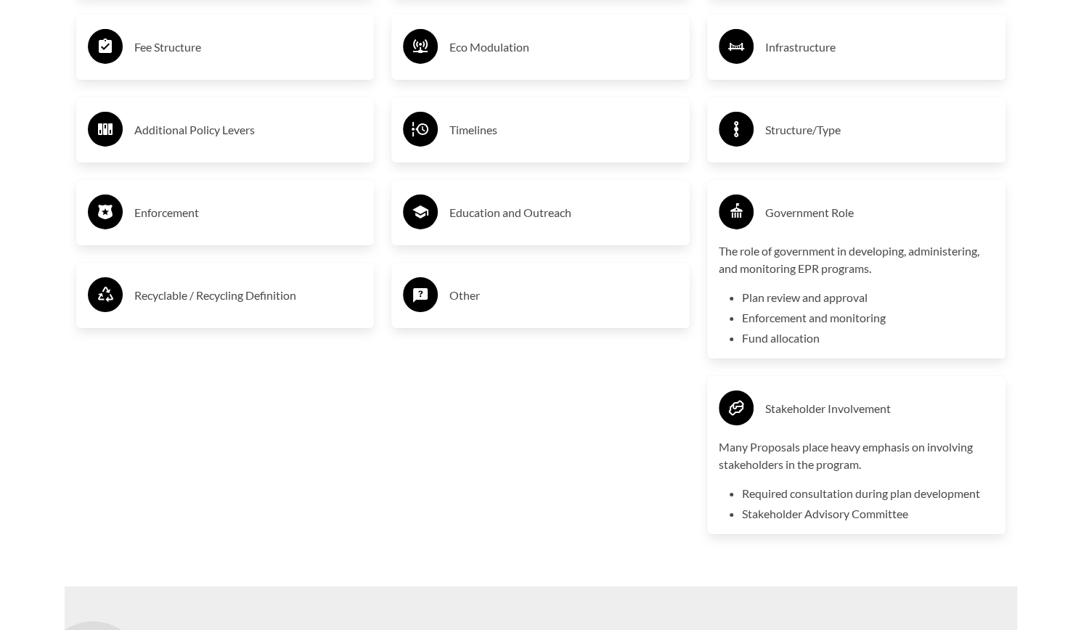
scroll to position [2818, 0]
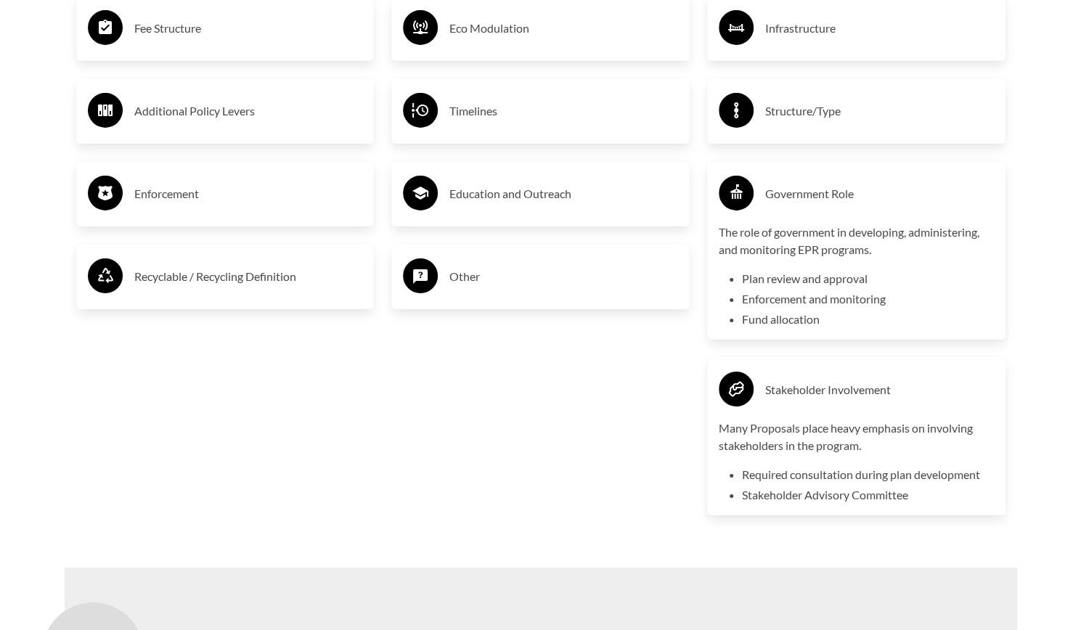
click at [537, 285] on h3 "Other" at bounding box center [564, 276] width 229 height 23
click at [272, 300] on div "Recyclable / Recycling Definition" at bounding box center [225, 276] width 298 height 65
click at [240, 287] on h3 "Recyclable / Recycling Definition" at bounding box center [248, 276] width 229 height 23
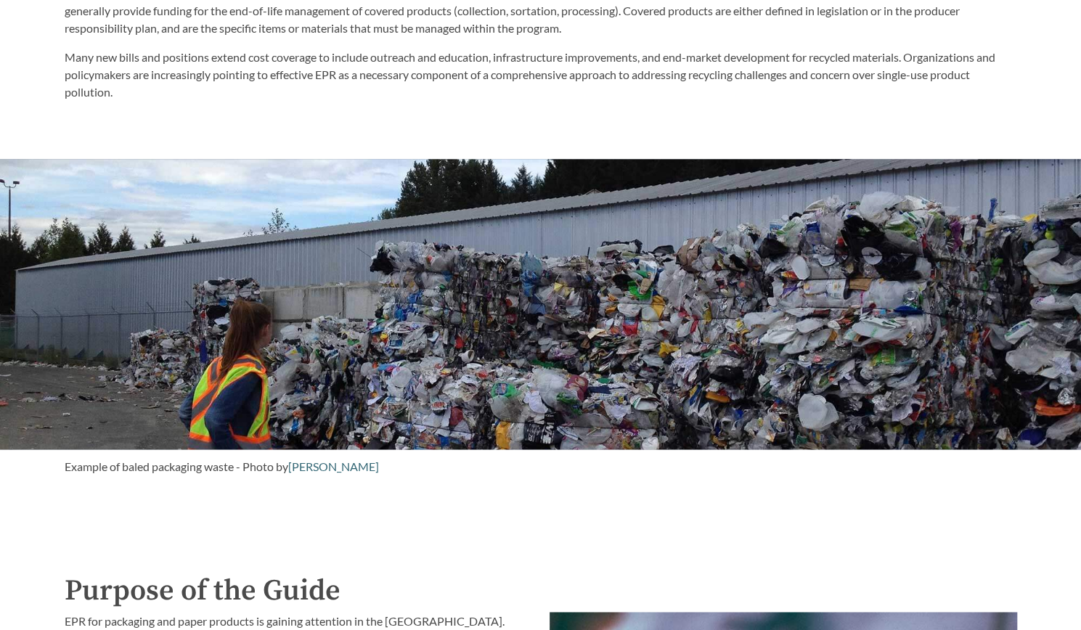
scroll to position [1235, 0]
